Goal: Task Accomplishment & Management: Manage account settings

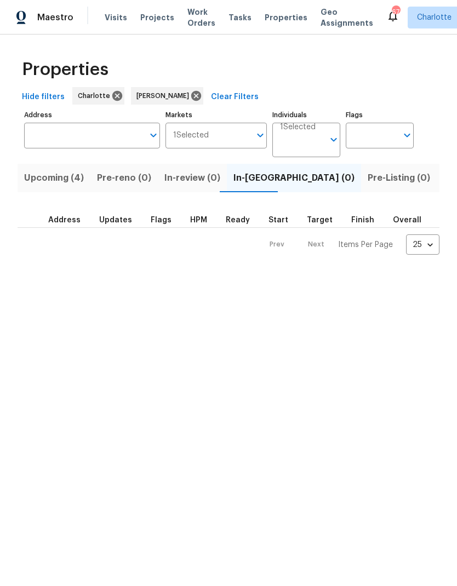
scroll to position [-1, 0]
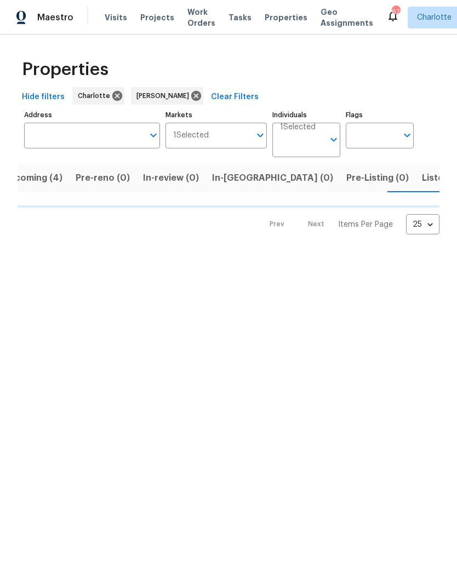
scroll to position [0, 24]
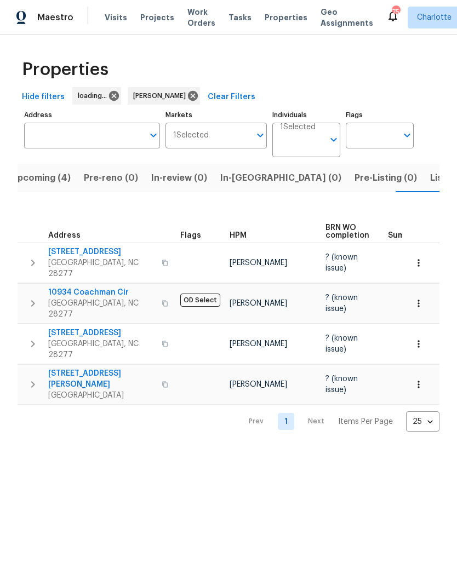
scroll to position [0, 24]
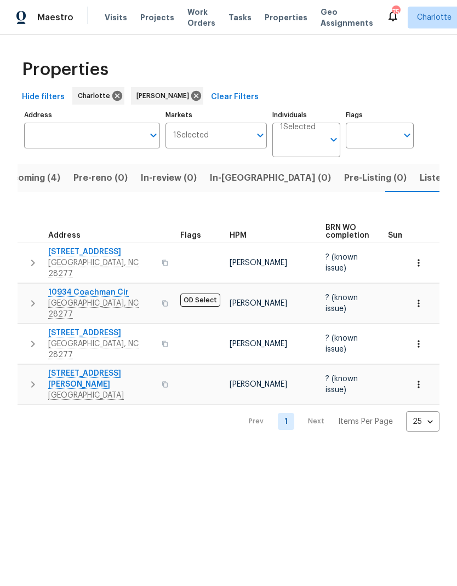
click at [233, 185] on span "In-reno (0)" at bounding box center [270, 177] width 121 height 15
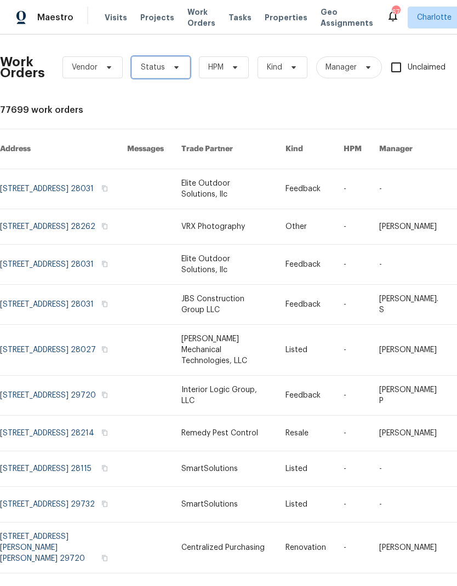
click at [173, 65] on icon at bounding box center [176, 67] width 9 height 9
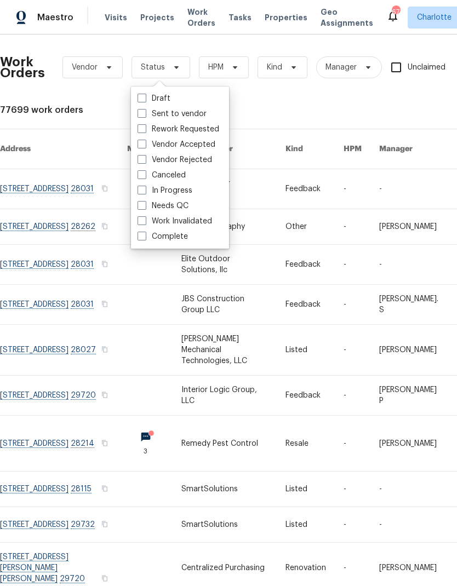
click at [182, 211] on label "Needs QC" at bounding box center [162, 205] width 51 height 11
click at [145, 208] on input "Needs QC" at bounding box center [140, 203] width 7 height 7
checkbox input "true"
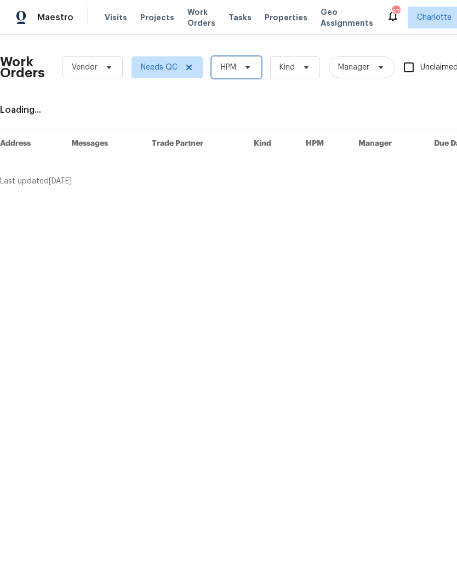
click at [250, 70] on icon at bounding box center [247, 67] width 9 height 9
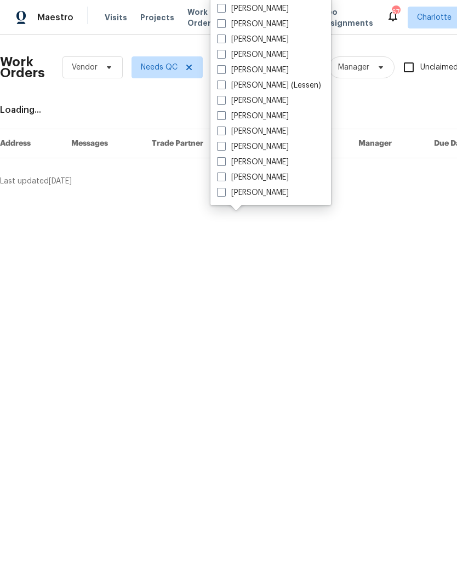
scroll to position [136, 0]
click at [260, 204] on div "Alex Baum Amilcar Martinez Ashton Bell Billy Towle Brian Fudge Chip Hunter Cind…" at bounding box center [270, 100] width 120 height 210
click at [263, 197] on label "[PERSON_NAME]" at bounding box center [253, 192] width 72 height 11
click at [224, 194] on input "[PERSON_NAME]" at bounding box center [220, 190] width 7 height 7
checkbox input "true"
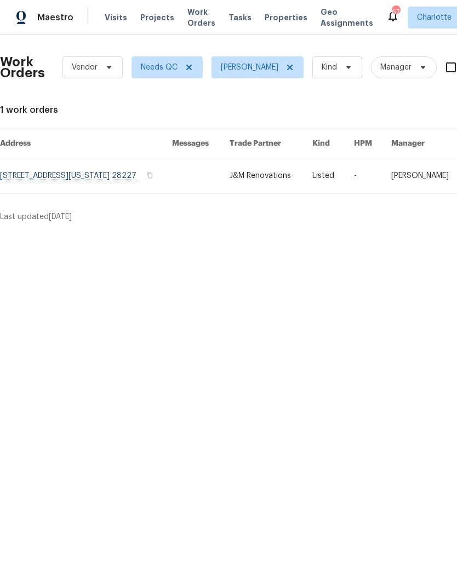
click at [32, 173] on link at bounding box center [86, 175] width 172 height 35
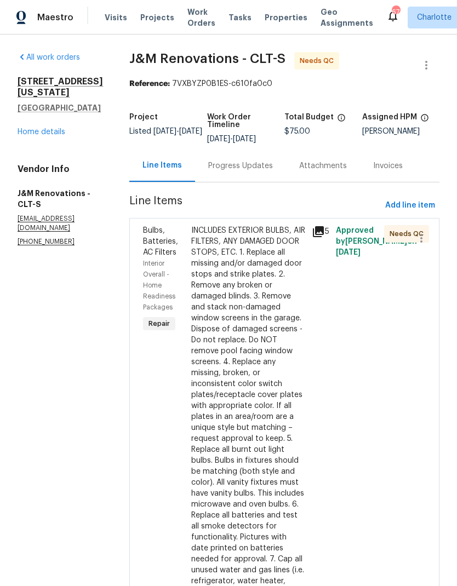
click at [251, 265] on div "INCLUDES EXTERIOR BULBS, AIR FILTERS, ANY DAMAGED DOOR STOPS, ETC. 1. Replace a…" at bounding box center [248, 422] width 114 height 394
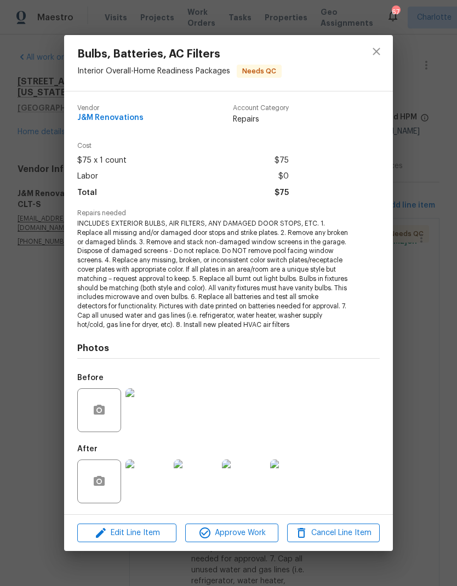
click at [153, 484] on img at bounding box center [147, 481] width 44 height 44
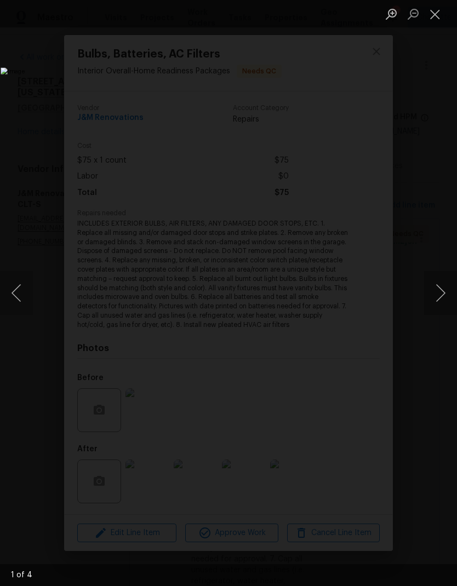
click at [438, 299] on button "Next image" at bounding box center [440, 293] width 33 height 44
click at [440, 296] on button "Next image" at bounding box center [440, 293] width 33 height 44
click at [27, 294] on button "Previous image" at bounding box center [16, 293] width 33 height 44
click at [26, 294] on button "Previous image" at bounding box center [16, 293] width 33 height 44
click at [30, 295] on button "Previous image" at bounding box center [16, 293] width 33 height 44
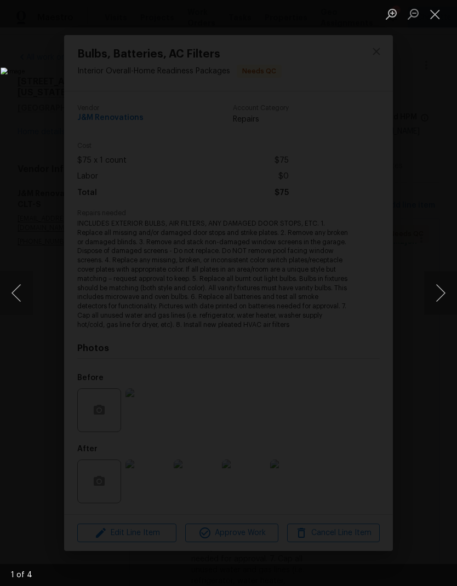
click at [434, 301] on button "Next image" at bounding box center [440, 293] width 33 height 44
click at [434, 300] on button "Next image" at bounding box center [440, 293] width 33 height 44
click at [435, 300] on button "Next image" at bounding box center [440, 293] width 33 height 44
click at [436, 301] on button "Next image" at bounding box center [440, 293] width 33 height 44
click at [436, 300] on button "Next image" at bounding box center [440, 293] width 33 height 44
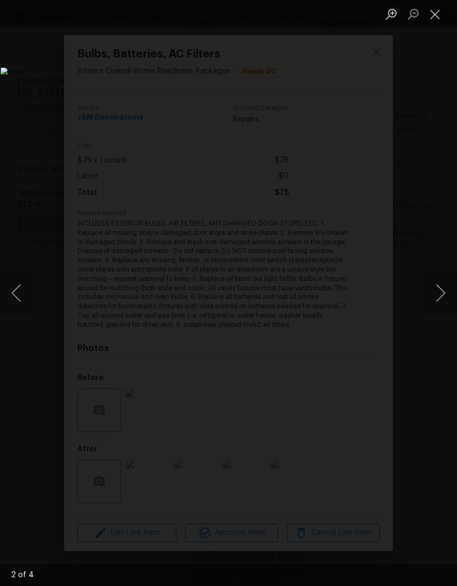
click at [436, 299] on button "Next image" at bounding box center [440, 293] width 33 height 44
click at [424, 22] on button "Close lightbox" at bounding box center [435, 13] width 22 height 19
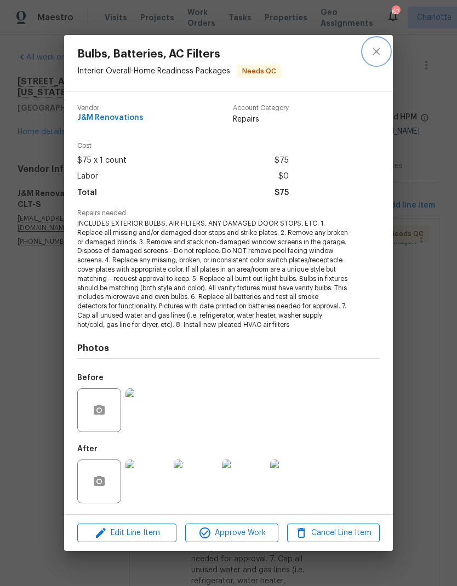
click at [375, 64] on button "close" at bounding box center [376, 51] width 26 height 26
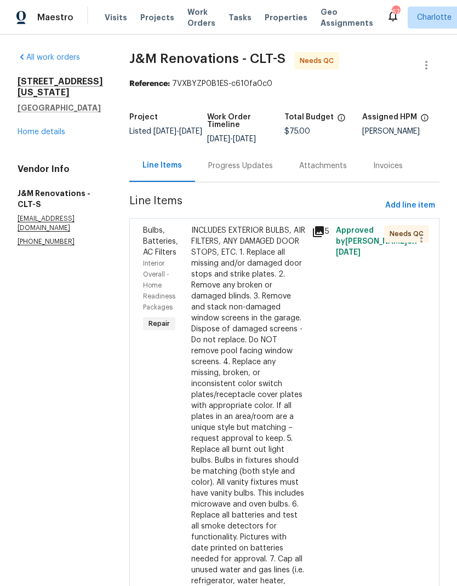
click at [255, 306] on div "INCLUDES EXTERIOR BULBS, AIR FILTERS, ANY DAMAGED DOOR STOPS, ETC. 1. Replace a…" at bounding box center [248, 422] width 114 height 394
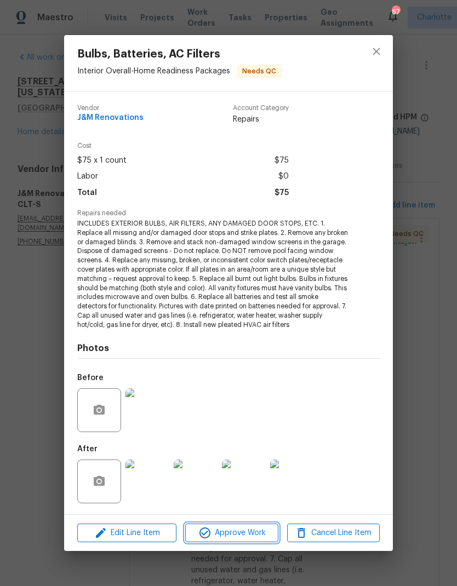
click at [234, 536] on span "Approve Work" at bounding box center [231, 533] width 86 height 14
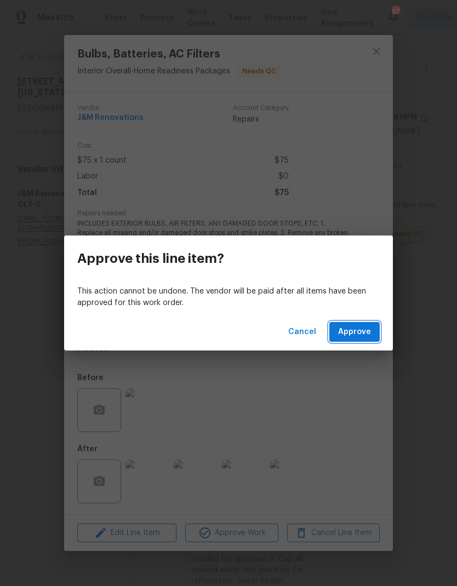
click at [347, 336] on span "Approve" at bounding box center [354, 332] width 33 height 14
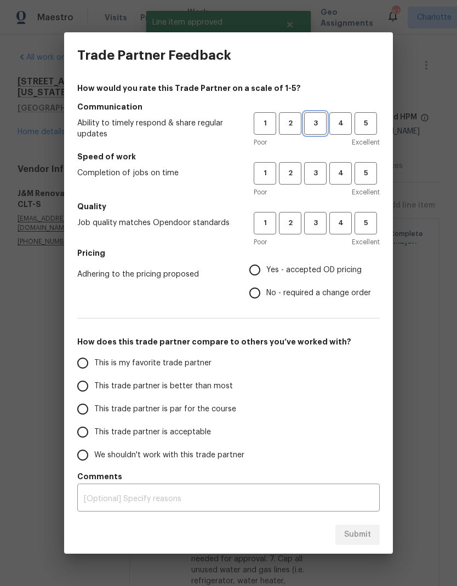
click at [317, 122] on span "3" at bounding box center [315, 123] width 20 height 13
click at [336, 180] on button "4" at bounding box center [340, 173] width 22 height 22
click at [308, 229] on button "3" at bounding box center [315, 223] width 22 height 22
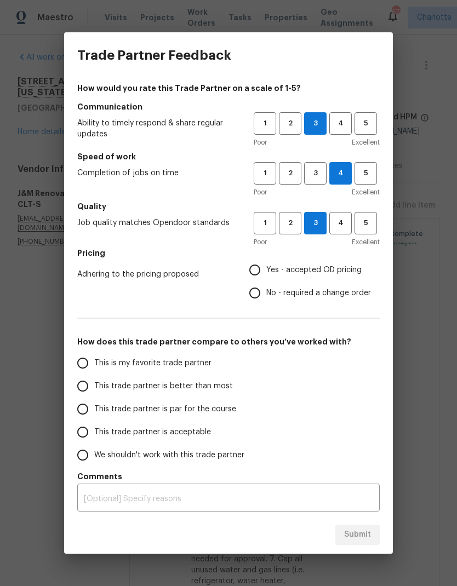
click at [261, 269] on input "Yes - accepted OD pricing" at bounding box center [254, 269] width 23 height 23
radio input "true"
click at [86, 384] on input "This trade partner is better than most" at bounding box center [82, 386] width 23 height 23
click at [350, 543] on button "Submit" at bounding box center [357, 535] width 44 height 20
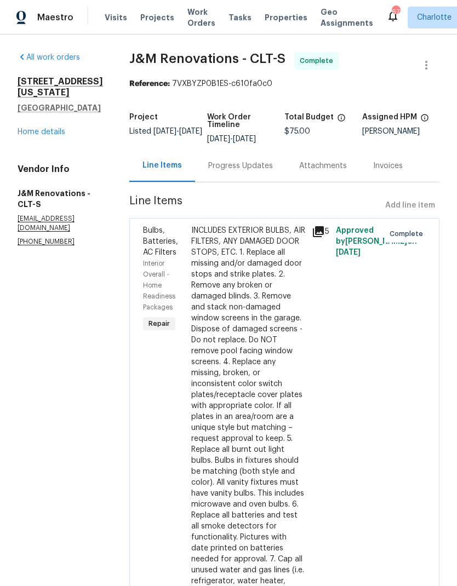
radio input "true"
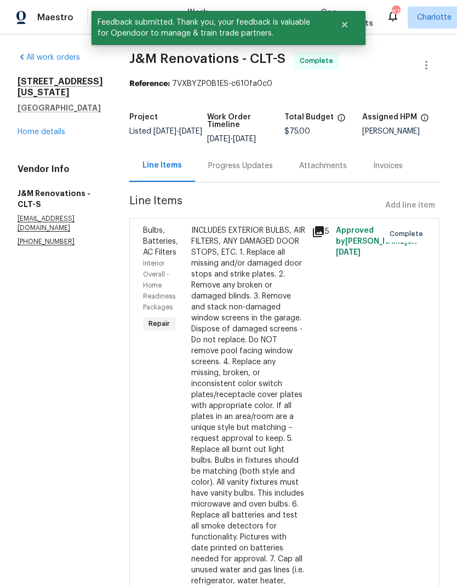
click at [37, 135] on link "Home details" at bounding box center [42, 132] width 48 height 8
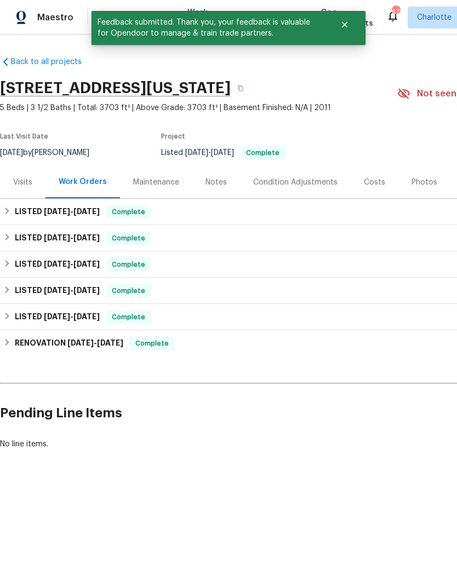
click at [44, 27] on div "Maestro" at bounding box center [36, 18] width 73 height 22
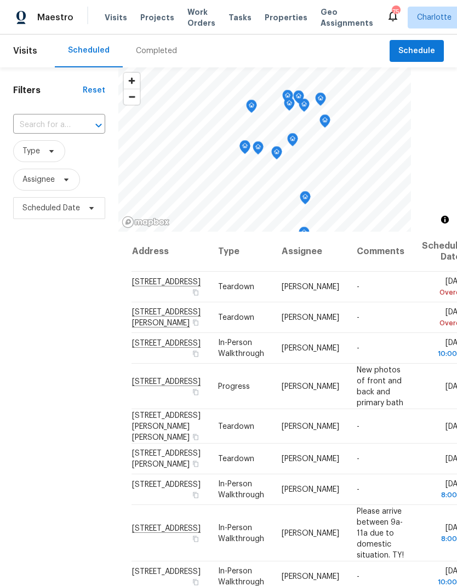
click at [190, 21] on span "Work Orders" at bounding box center [201, 18] width 28 height 22
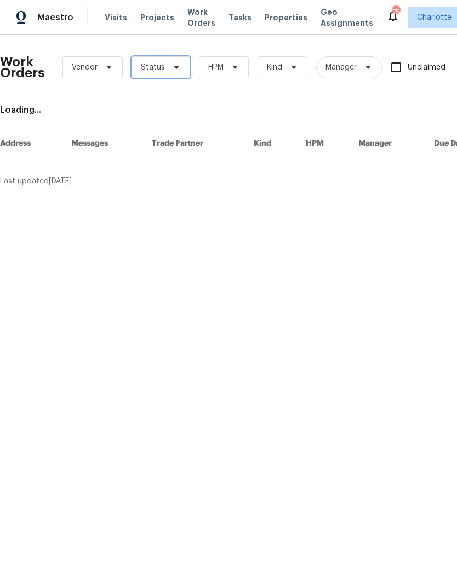
click at [169, 71] on span at bounding box center [175, 67] width 12 height 9
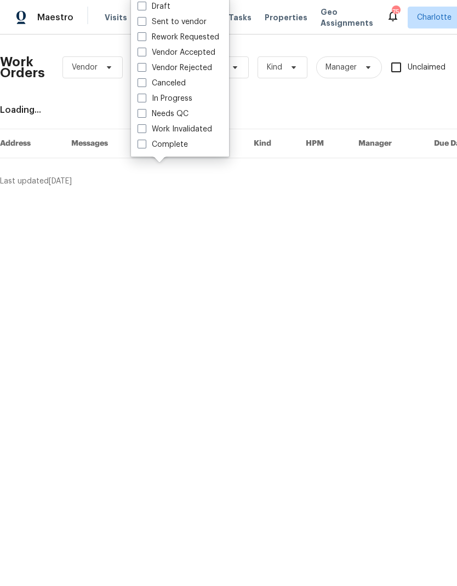
click at [186, 114] on label "Needs QC" at bounding box center [162, 113] width 51 height 11
click at [145, 114] on input "Needs QC" at bounding box center [140, 111] width 7 height 7
checkbox input "true"
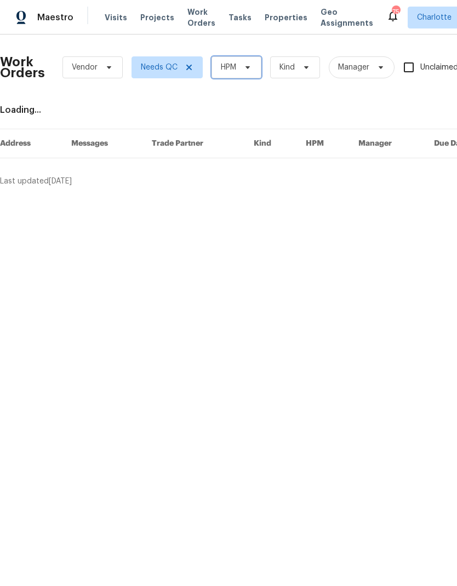
click at [246, 66] on icon at bounding box center [247, 67] width 9 height 9
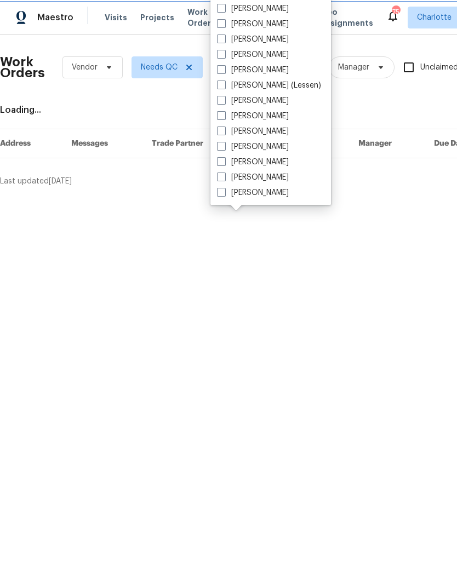
scroll to position [136, 0]
click at [275, 194] on label "[PERSON_NAME]" at bounding box center [253, 192] width 72 height 11
click at [224, 194] on input "[PERSON_NAME]" at bounding box center [220, 190] width 7 height 7
checkbox input "true"
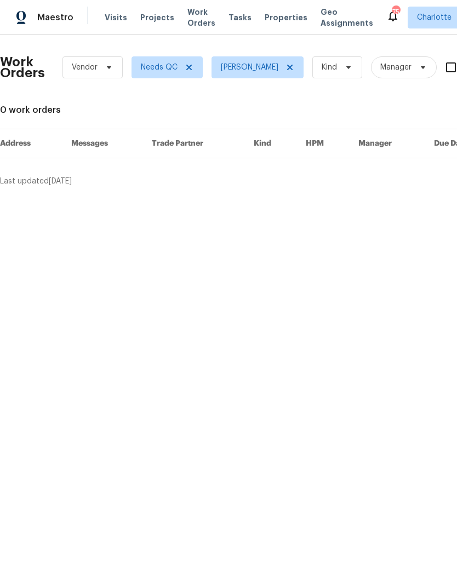
click at [45, 26] on div "Maestro" at bounding box center [36, 18] width 73 height 22
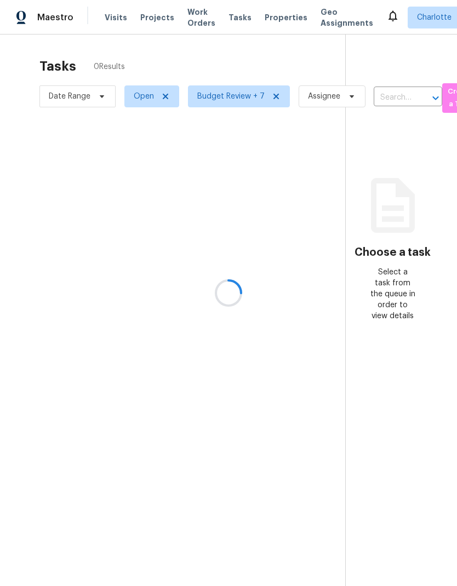
scroll to position [44, 0]
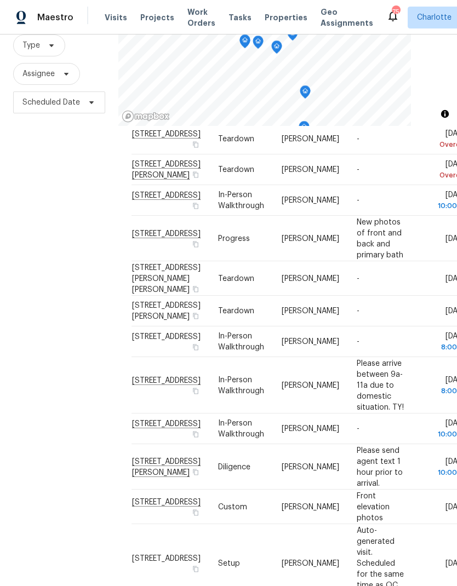
scroll to position [45, 0]
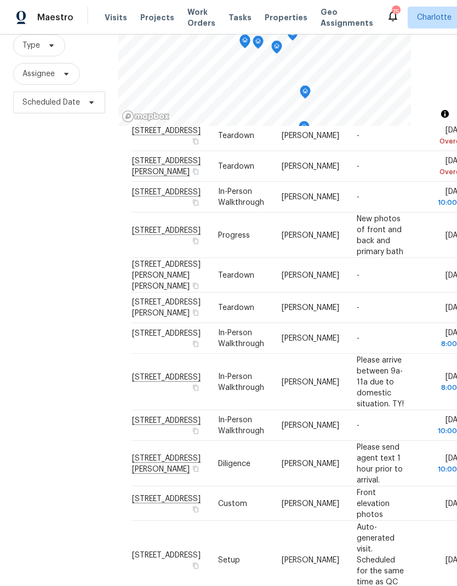
click at [41, 404] on div "Filters Reset ​ Type Assignee Scheduled Date" at bounding box center [59, 278] width 118 height 633
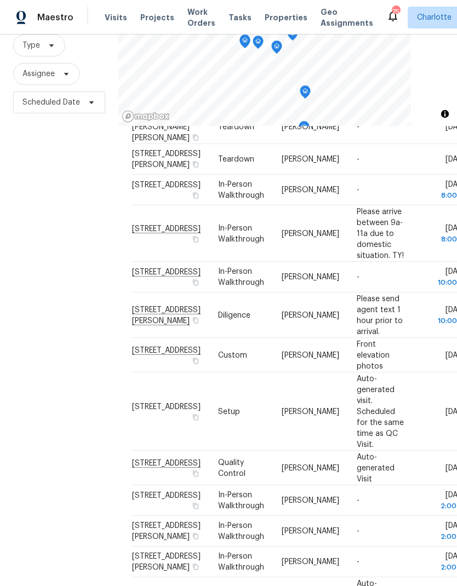
scroll to position [194, 0]
click at [27, 373] on div "Filters Reset ​ Type Assignee Scheduled Date" at bounding box center [59, 278] width 118 height 633
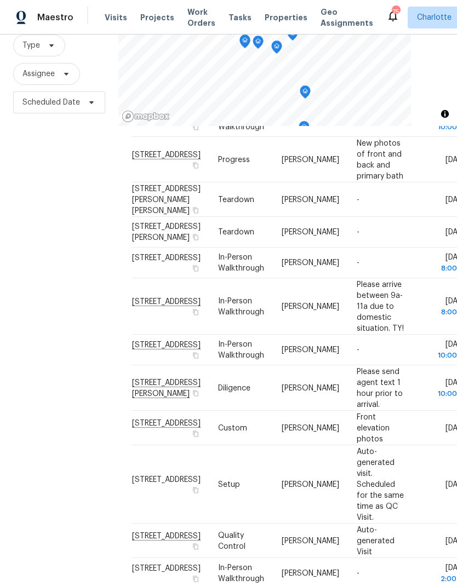
scroll to position [119, 0]
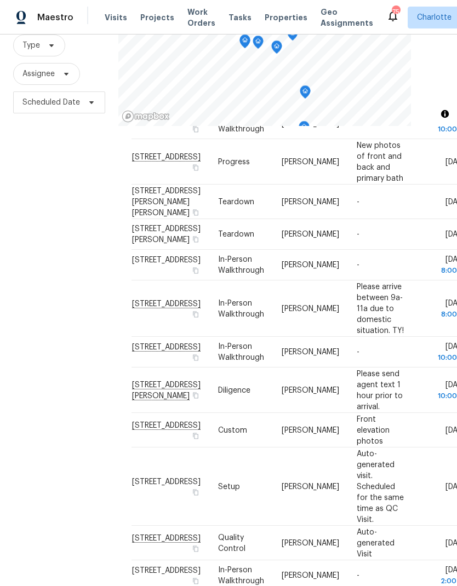
click at [32, 397] on div "Filters Reset ​ Type Assignee Scheduled Date" at bounding box center [59, 278] width 118 height 633
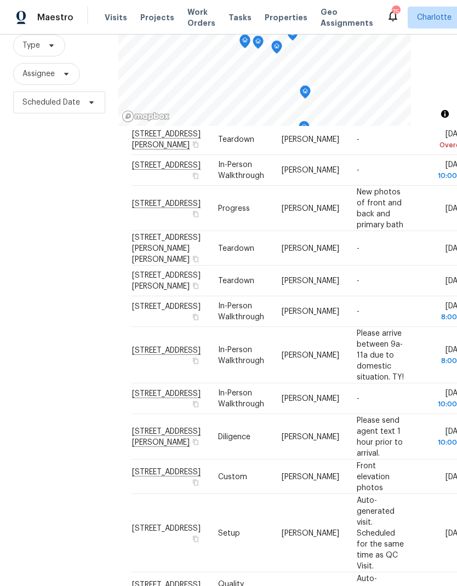
scroll to position [70, 0]
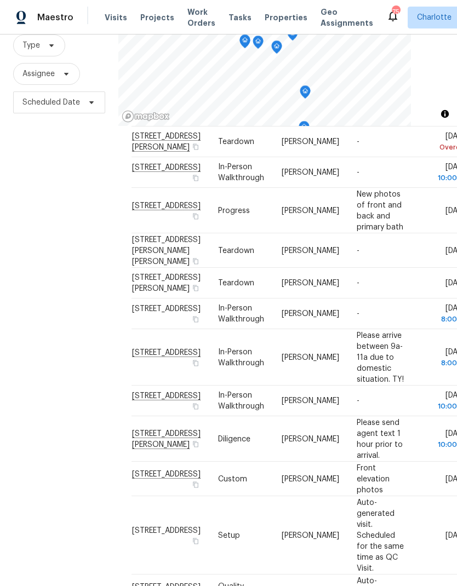
click at [36, 408] on div "Filters Reset ​ Type Assignee Scheduled Date" at bounding box center [59, 278] width 118 height 633
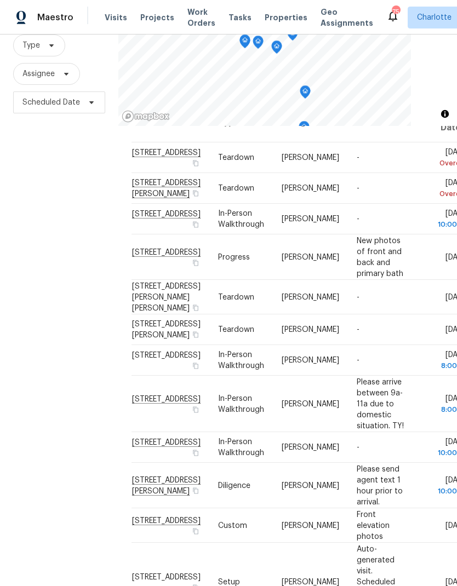
scroll to position [19, 0]
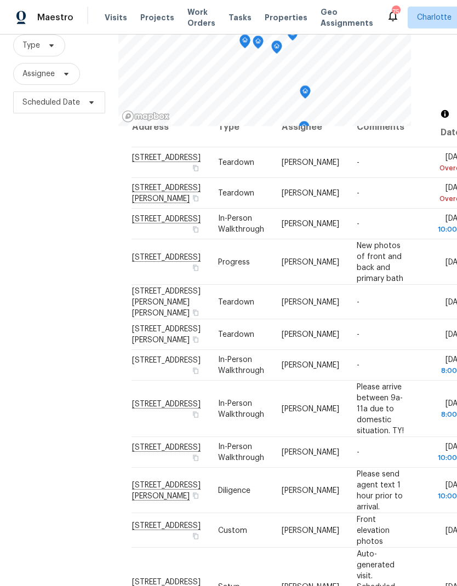
click at [38, 412] on div "Filters Reset ​ Type Assignee Scheduled Date" at bounding box center [59, 278] width 118 height 633
click at [141, 408] on span "[STREET_ADDRESS]" at bounding box center [166, 404] width 68 height 8
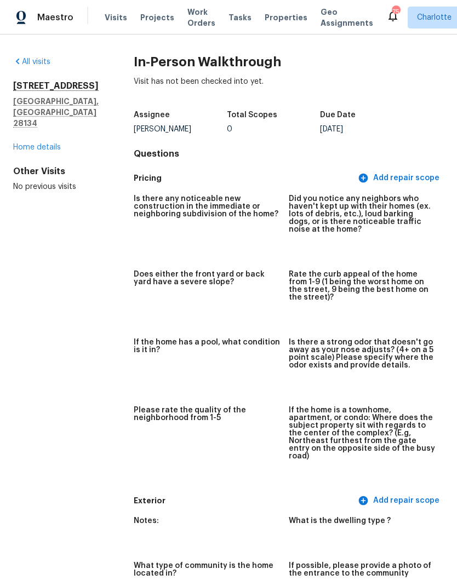
click at [39, 13] on span "Maestro" at bounding box center [55, 17] width 36 height 11
